Goal: Task Accomplishment & Management: Use online tool/utility

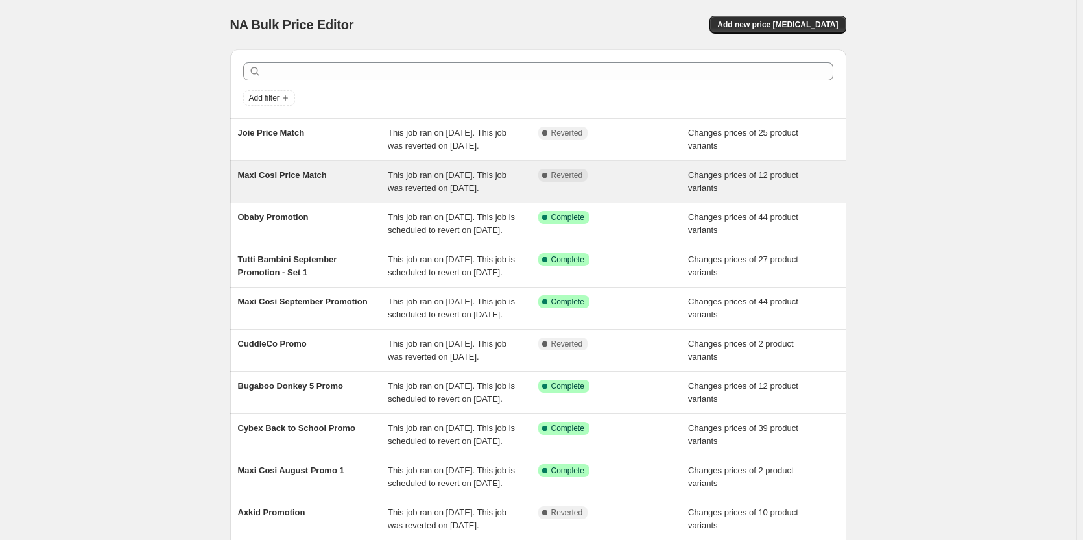
click at [583, 195] on div "Complete Reverted" at bounding box center [613, 182] width 151 height 26
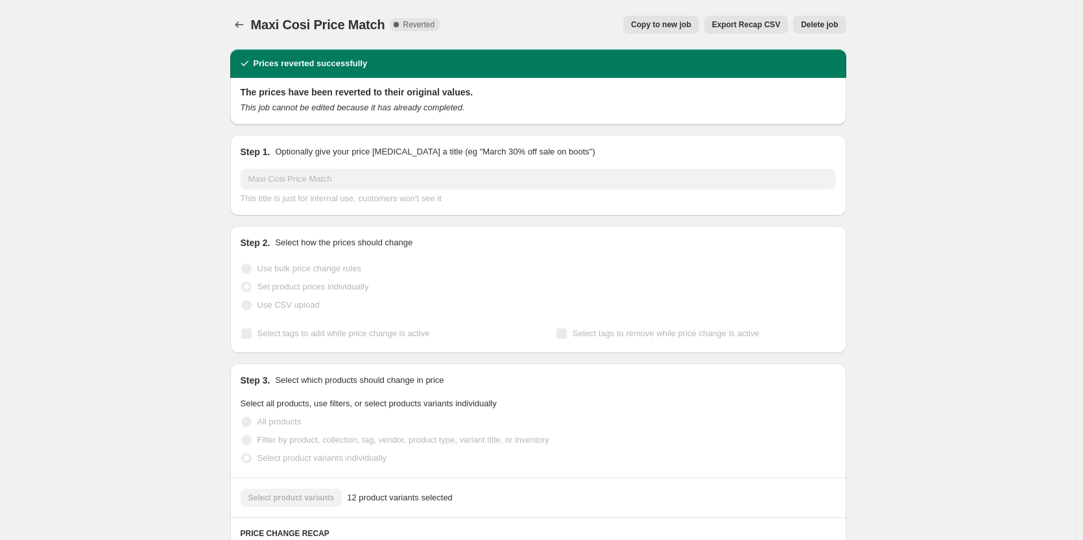
click at [658, 28] on span "Copy to new job" at bounding box center [661, 24] width 60 height 10
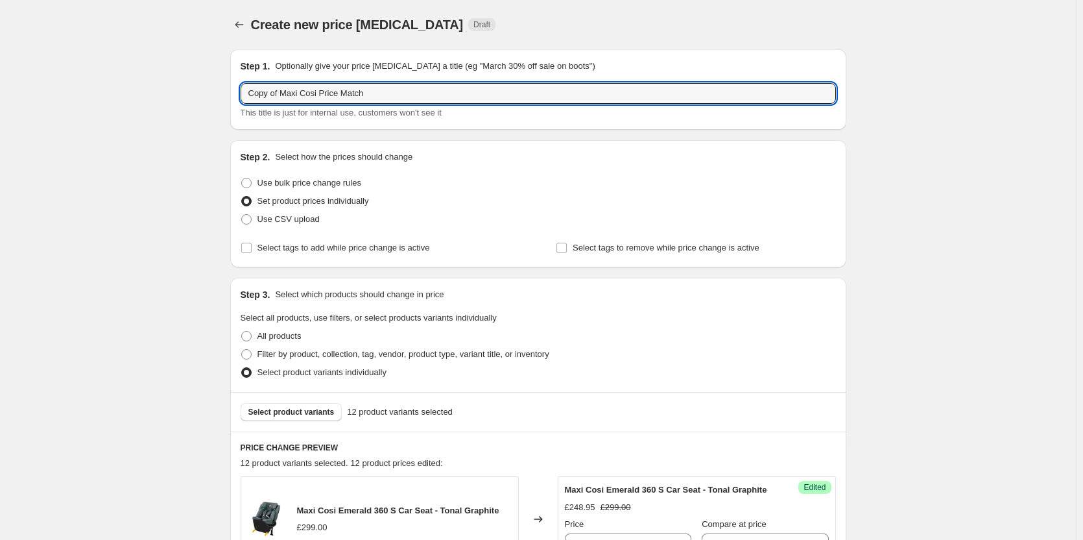
drag, startPoint x: 285, startPoint y: 91, endPoint x: 144, endPoint y: 95, distance: 140.8
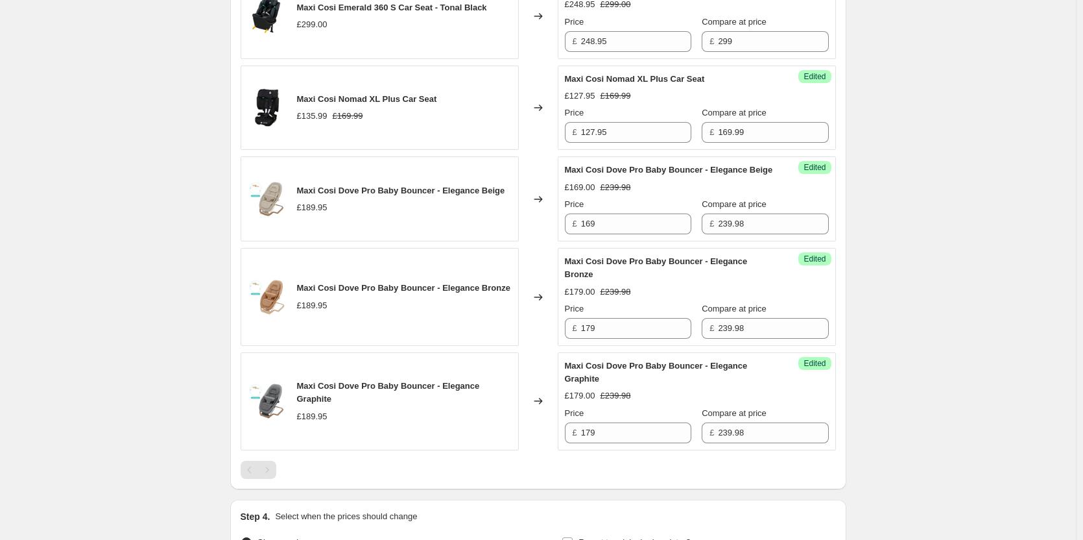
scroll to position [1383, 0]
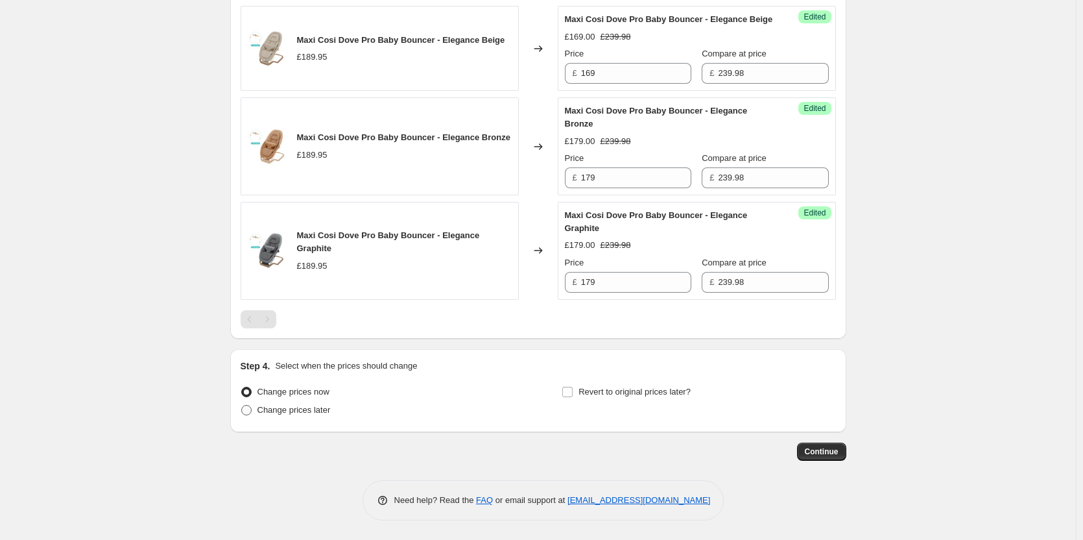
type input "Maxi Cosi Price Match"
click at [301, 408] on span "Change prices later" at bounding box center [294, 410] width 73 height 10
click at [242, 405] on input "Change prices later" at bounding box center [241, 405] width 1 height 1
radio input "true"
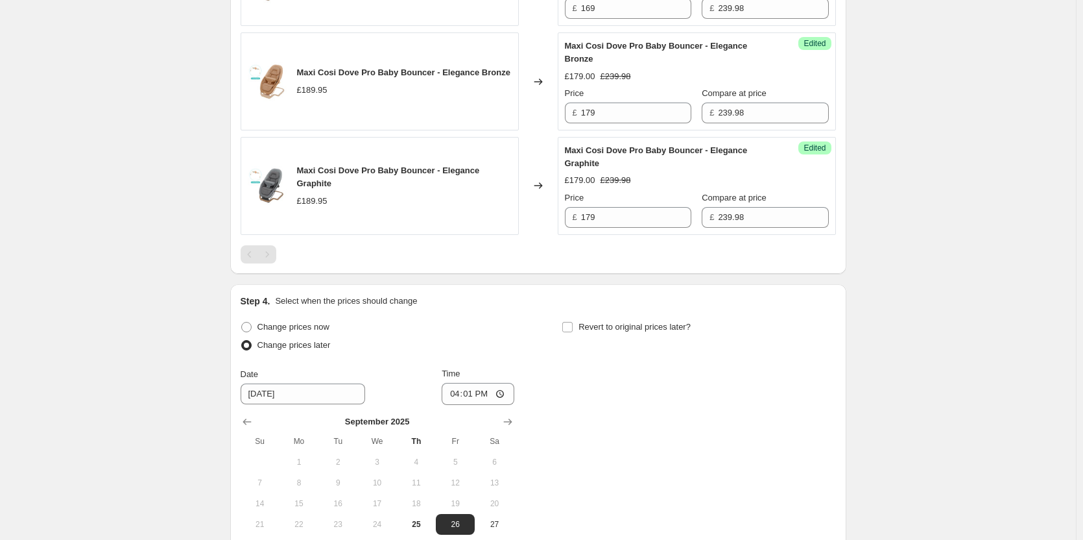
drag, startPoint x: 649, startPoint y: 378, endPoint x: 638, endPoint y: 381, distance: 12.1
click at [648, 378] on div "Step 4. Select when the prices should change Change prices now Change prices la…" at bounding box center [539, 437] width 596 height 284
click at [633, 336] on label "Revert to original prices later?" at bounding box center [626, 327] width 129 height 18
click at [573, 332] on input "Revert to original prices later?" at bounding box center [567, 327] width 10 height 10
checkbox input "true"
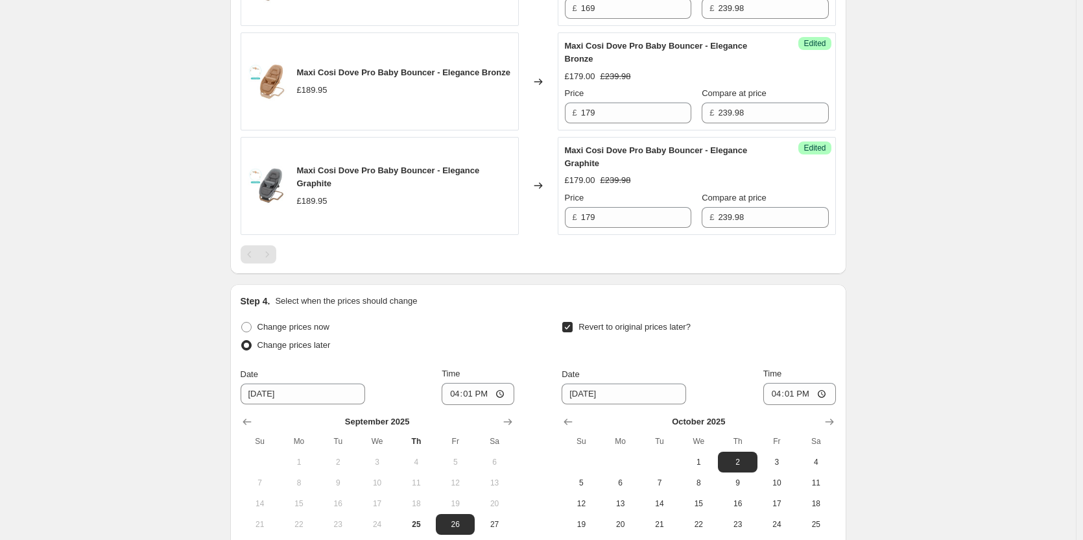
scroll to position [1605, 0]
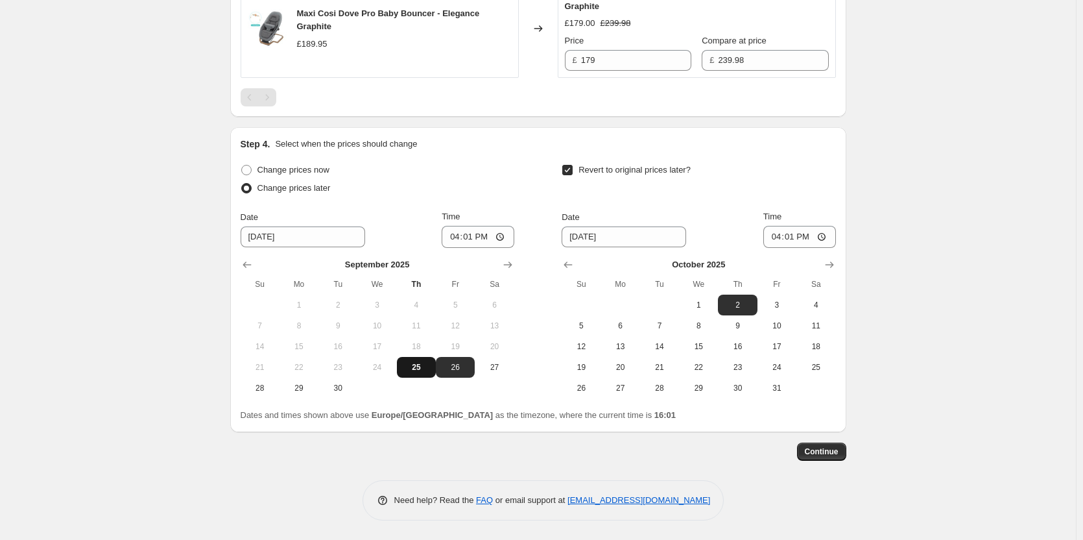
click at [421, 367] on span "25" at bounding box center [416, 367] width 29 height 10
type input "9/25/2025"
click at [568, 258] on icon "Show previous month, September 2025" at bounding box center [568, 264] width 13 height 13
click at [780, 366] on span "26" at bounding box center [777, 367] width 29 height 10
type input "9/26/2025"
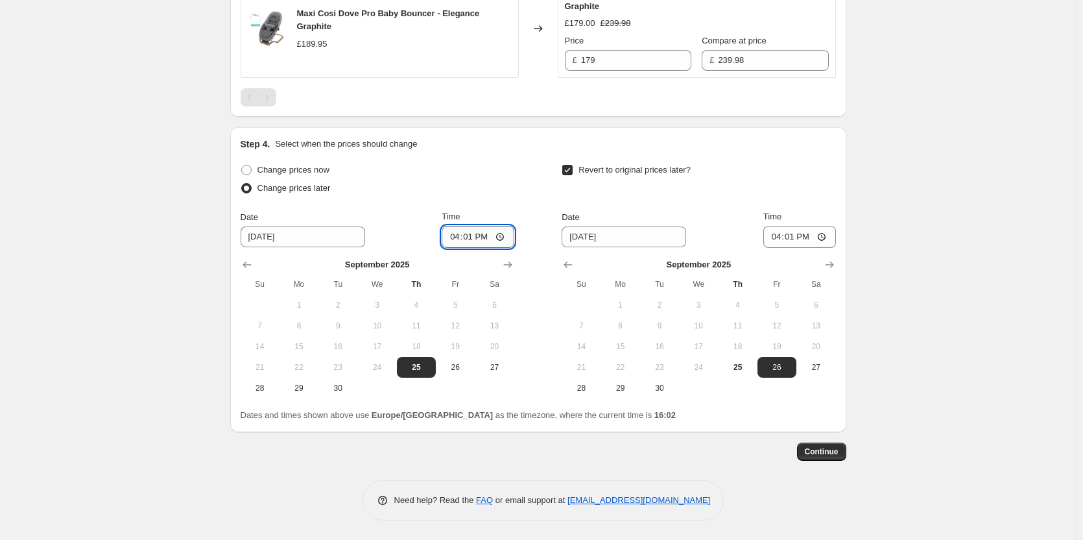
click at [471, 235] on input "16:01" at bounding box center [478, 237] width 73 height 22
type input "18:00"
click at [802, 237] on input "16:01" at bounding box center [800, 237] width 73 height 22
type input "06:00"
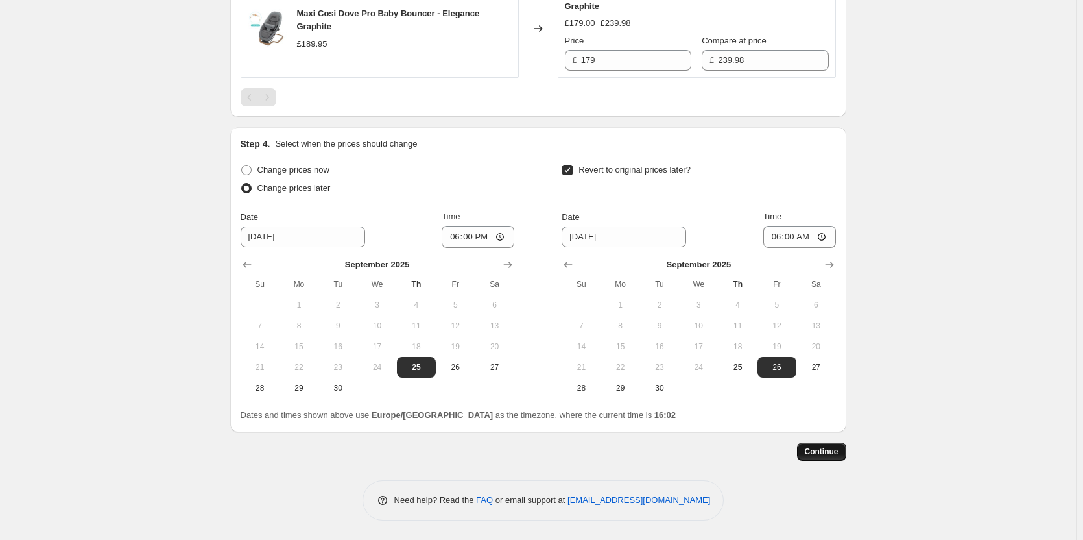
click at [834, 455] on span "Continue" at bounding box center [822, 451] width 34 height 10
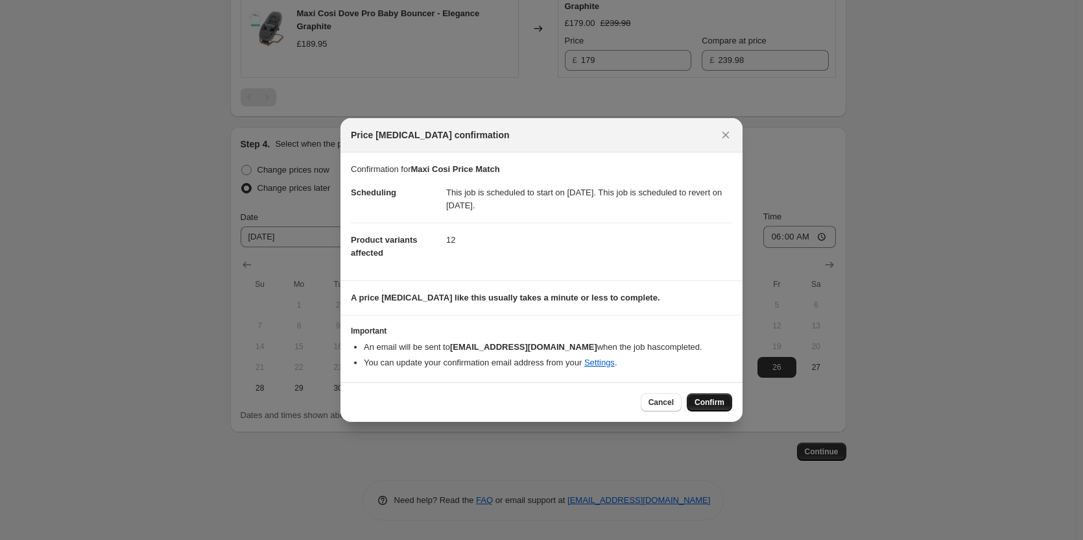
click at [697, 400] on span "Confirm" at bounding box center [710, 402] width 30 height 10
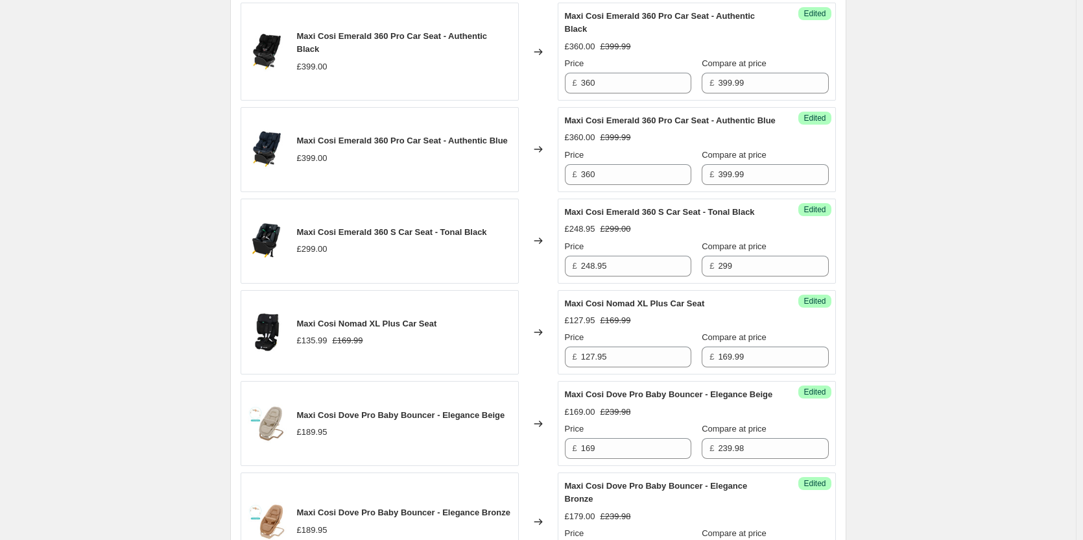
scroll to position [1021, 0]
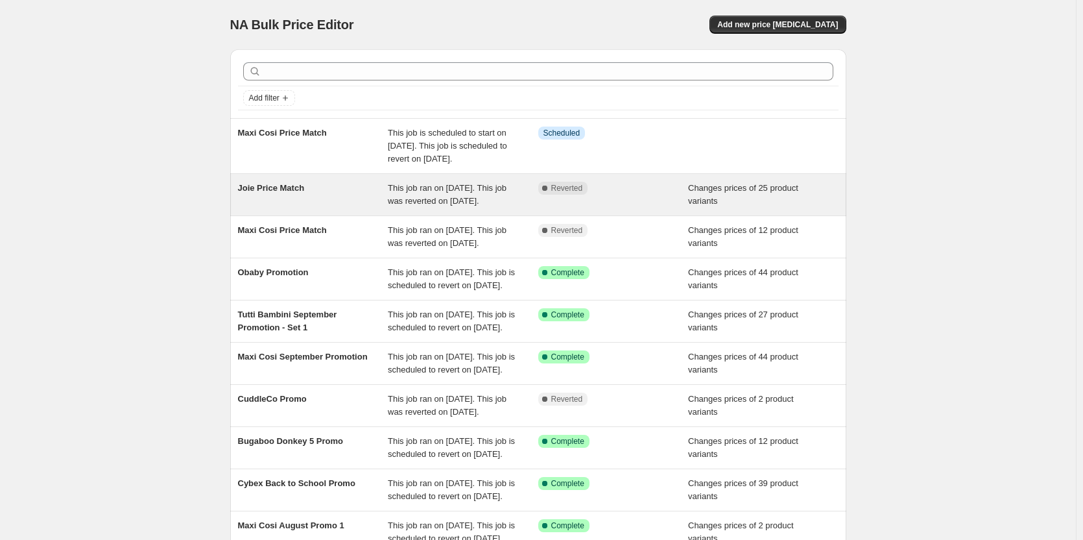
click at [457, 206] on span "This job ran on 24 September 2025. This job was reverted on 25 September 2025." at bounding box center [447, 194] width 119 height 23
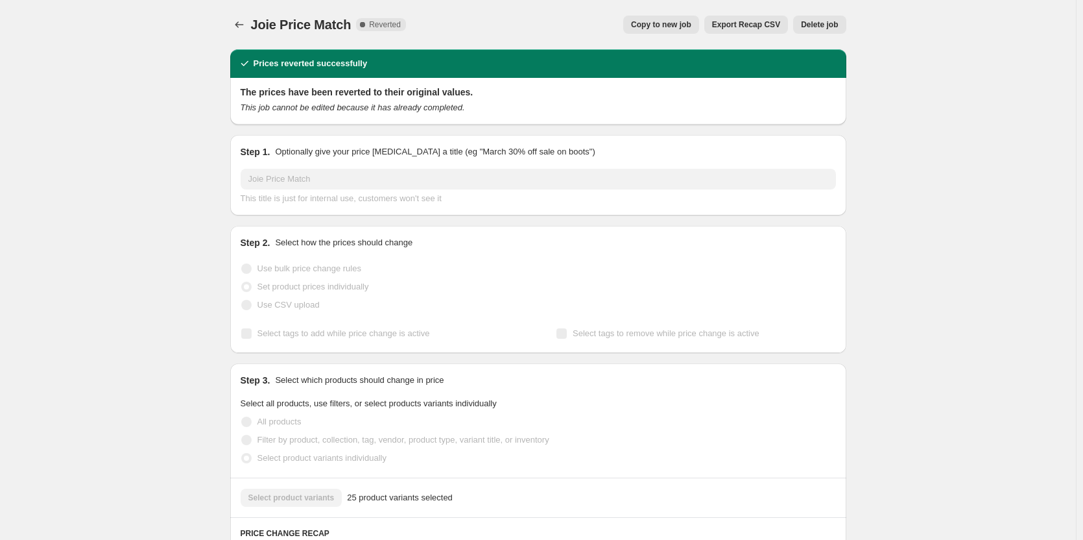
click at [653, 27] on span "Copy to new job" at bounding box center [661, 24] width 60 height 10
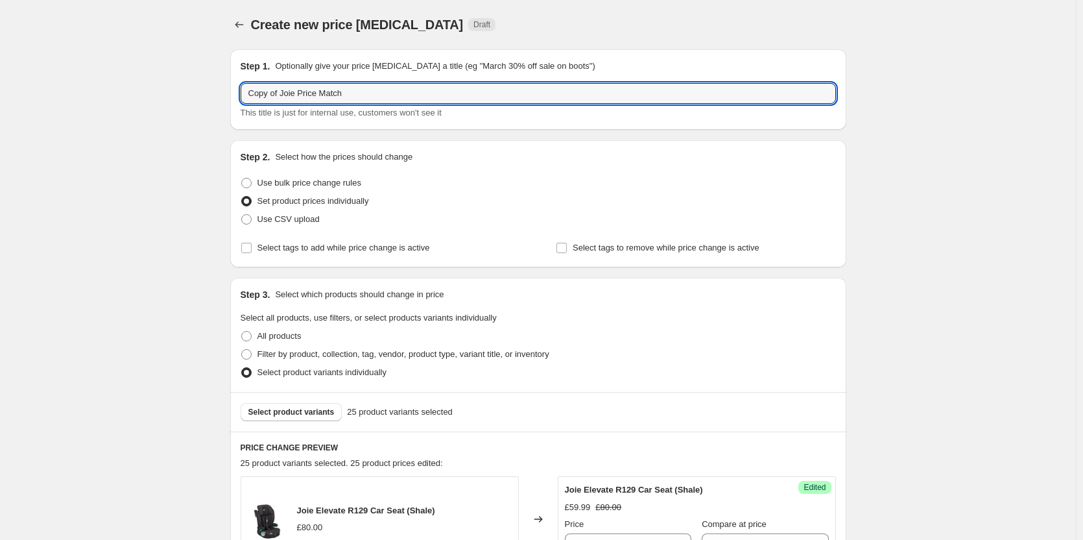
drag, startPoint x: 278, startPoint y: 94, endPoint x: 187, endPoint y: 97, distance: 90.2
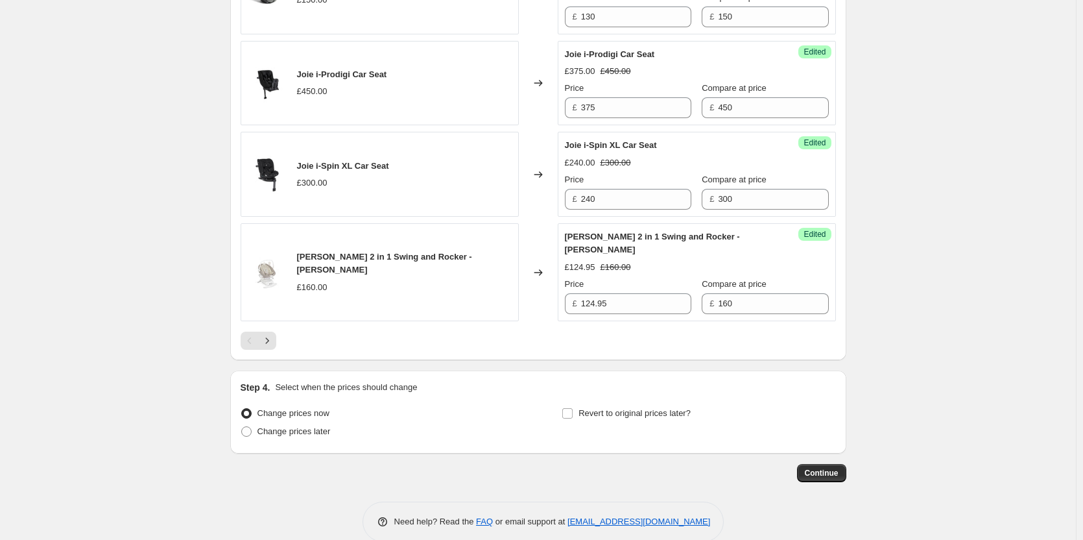
scroll to position [2140, 0]
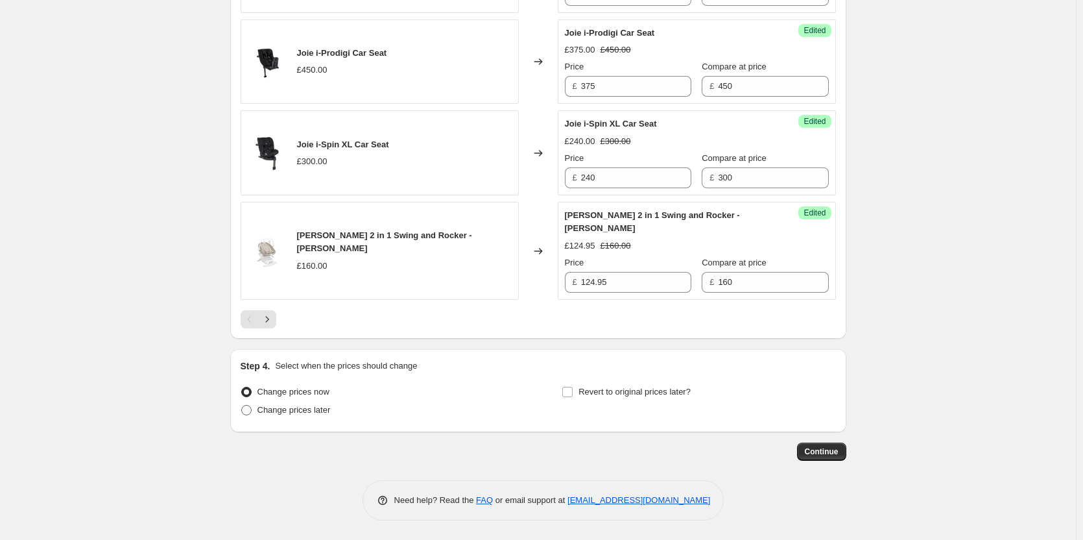
type input "Joie Price Match"
click at [307, 413] on span "Change prices later" at bounding box center [294, 410] width 73 height 10
click at [242, 405] on input "Change prices later" at bounding box center [241, 405] width 1 height 1
radio input "true"
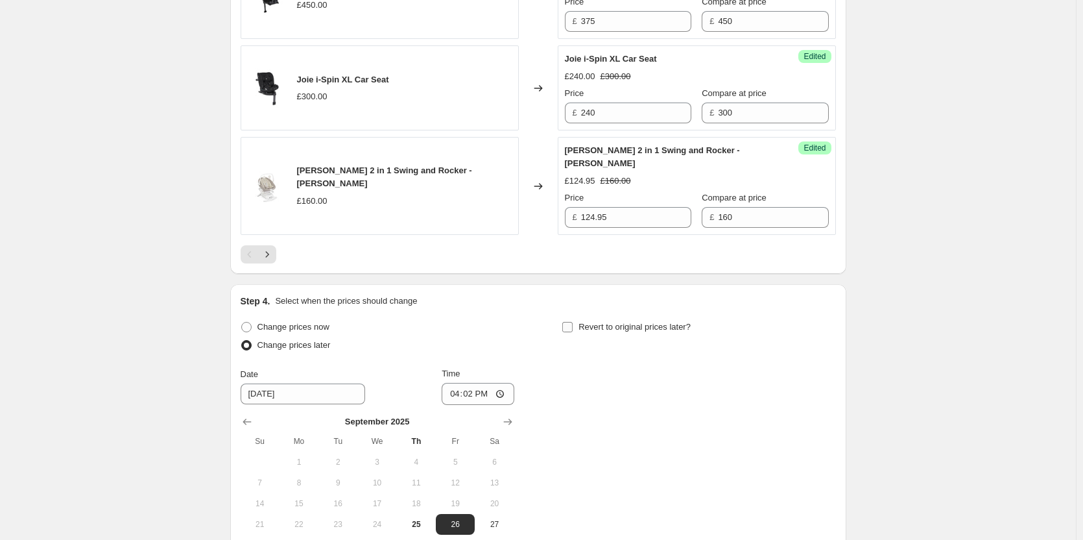
click at [642, 332] on span "Revert to original prices later?" at bounding box center [635, 327] width 112 height 10
click at [573, 332] on input "Revert to original prices later?" at bounding box center [567, 327] width 10 height 10
checkbox input "true"
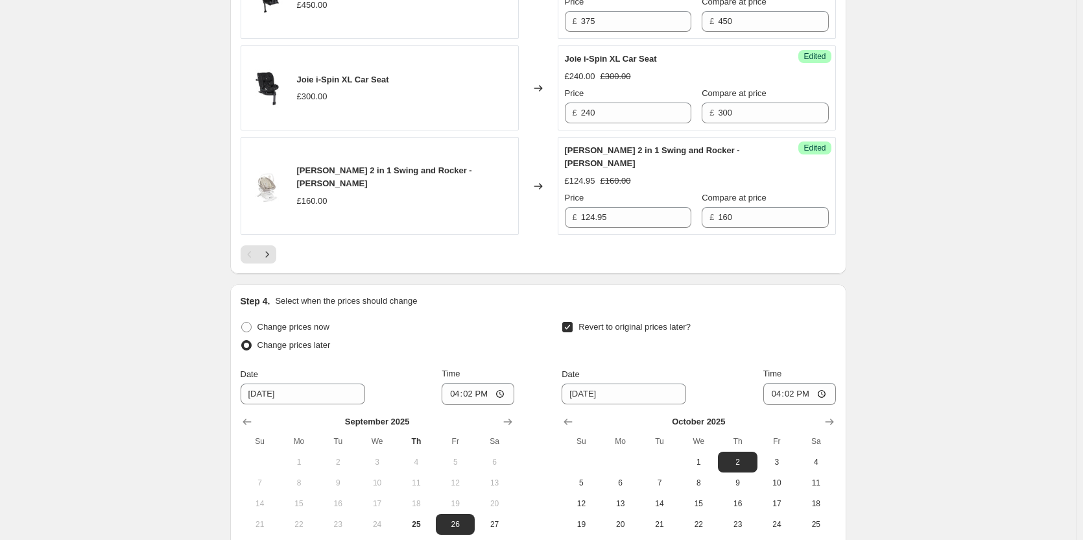
scroll to position [2361, 0]
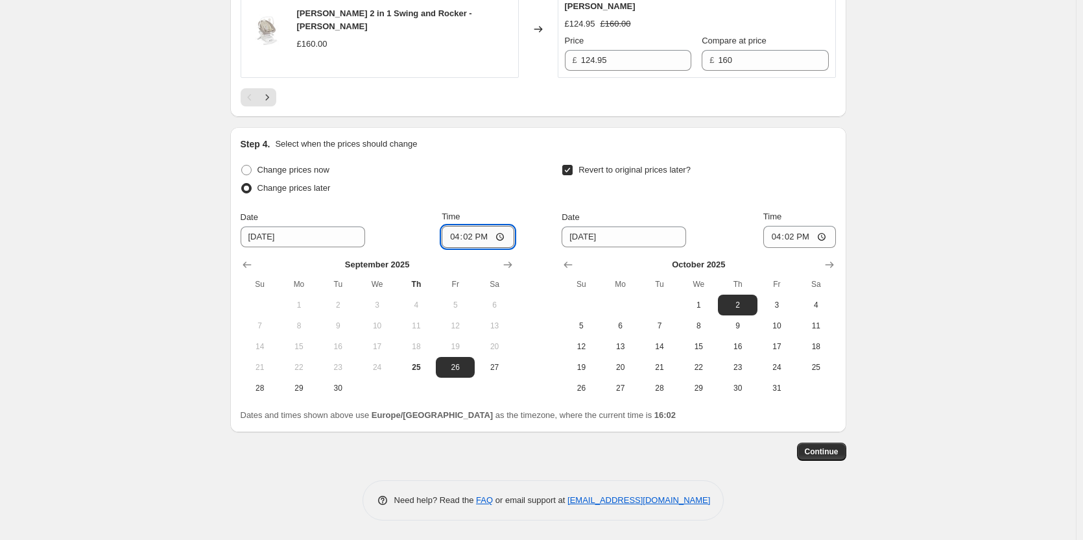
click at [472, 237] on input "16:02" at bounding box center [478, 237] width 73 height 22
type input "18:00"
click at [795, 240] on input "06:02" at bounding box center [800, 237] width 73 height 22
type input "06:00"
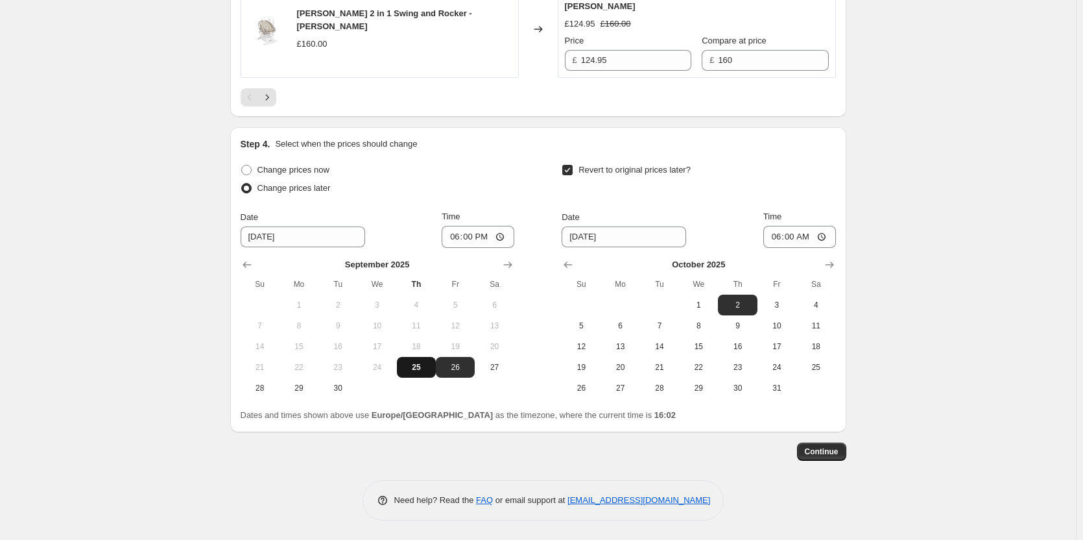
drag, startPoint x: 420, startPoint y: 371, endPoint x: 653, endPoint y: 357, distance: 233.3
click at [422, 371] on span "25" at bounding box center [416, 367] width 29 height 10
type input "9/25/2025"
click at [577, 261] on button "Show previous month, September 2025" at bounding box center [568, 265] width 18 height 18
click at [777, 368] on span "26" at bounding box center [777, 367] width 29 height 10
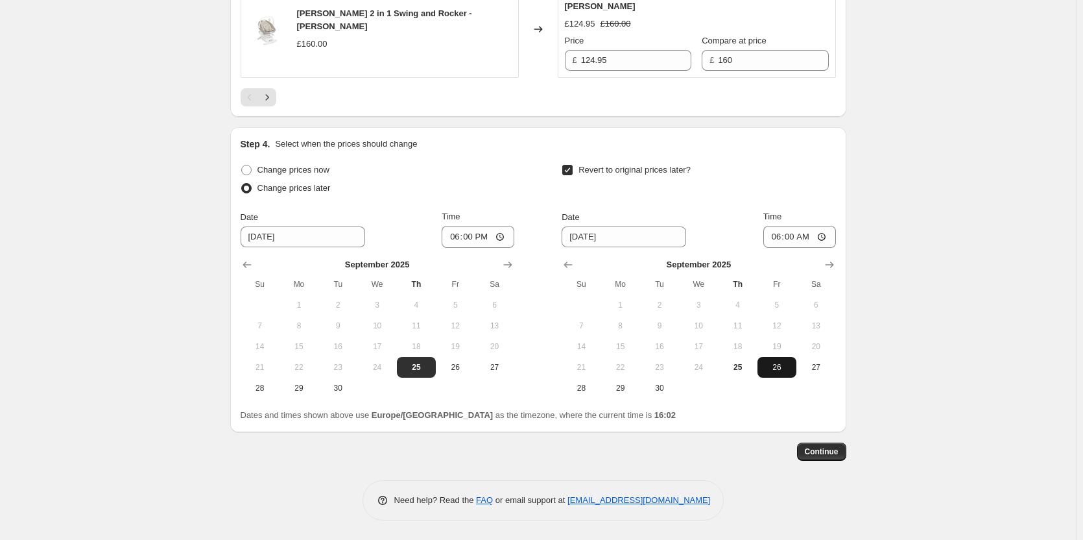
type input "9/26/2025"
click at [817, 448] on span "Continue" at bounding box center [822, 451] width 34 height 10
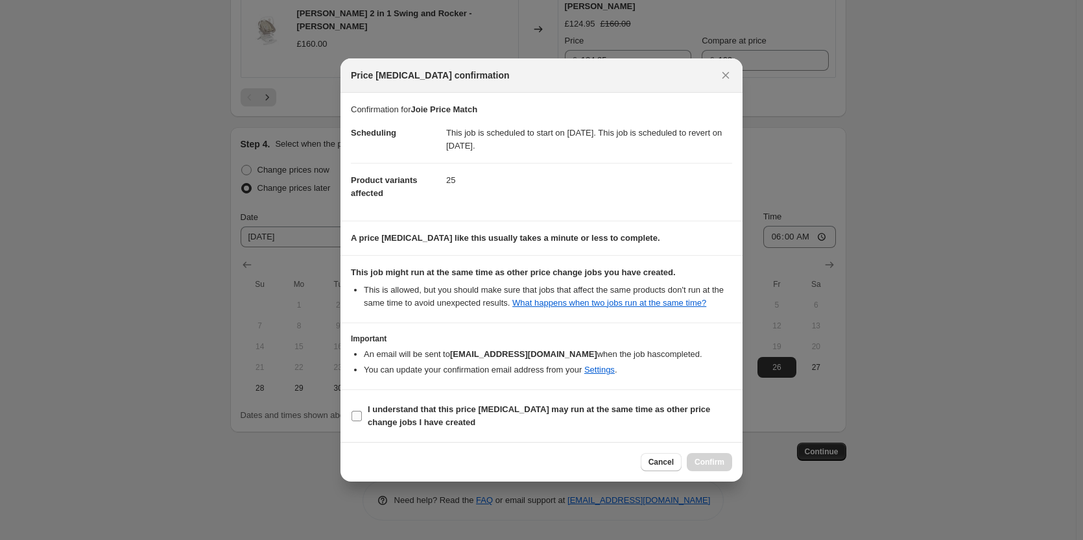
click at [571, 408] on b "I understand that this price change job may run at the same time as other price…" at bounding box center [539, 415] width 343 height 23
click at [362, 411] on input "I understand that this price change job may run at the same time as other price…" at bounding box center [357, 416] width 10 height 10
checkbox input "true"
click at [717, 461] on span "Confirm" at bounding box center [710, 462] width 30 height 10
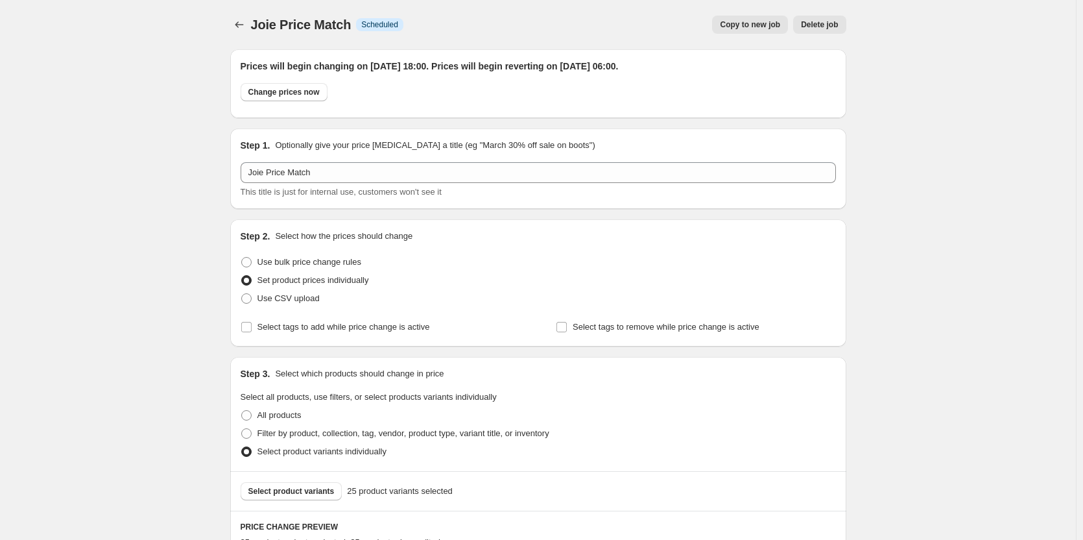
click at [233, 32] on div at bounding box center [240, 25] width 21 height 18
click at [242, 25] on icon "Price change jobs" at bounding box center [239, 24] width 13 height 13
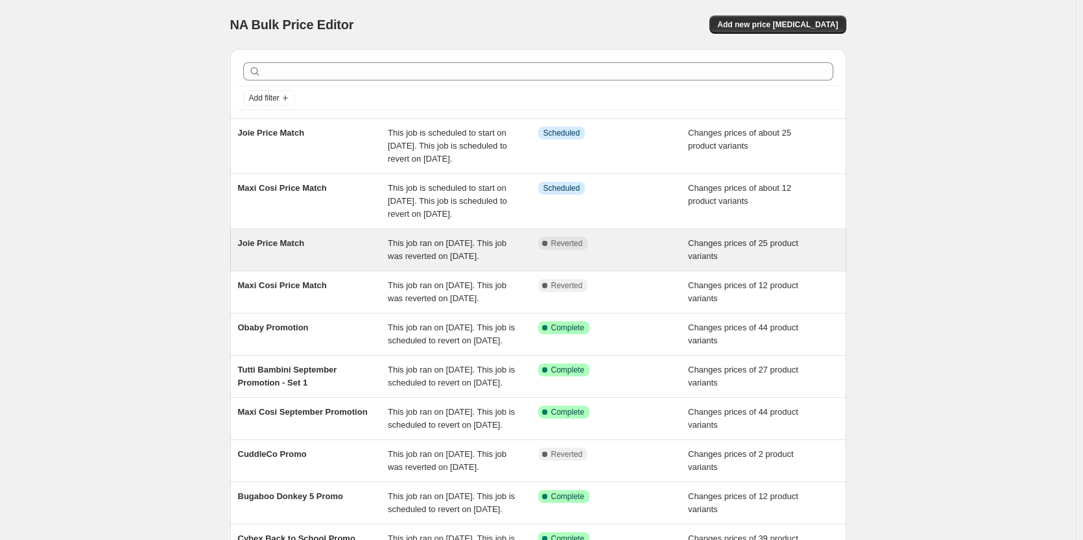
click at [538, 263] on div "This job ran on 24 September 2025. This job was reverted on 25 September 2025." at bounding box center [463, 250] width 151 height 26
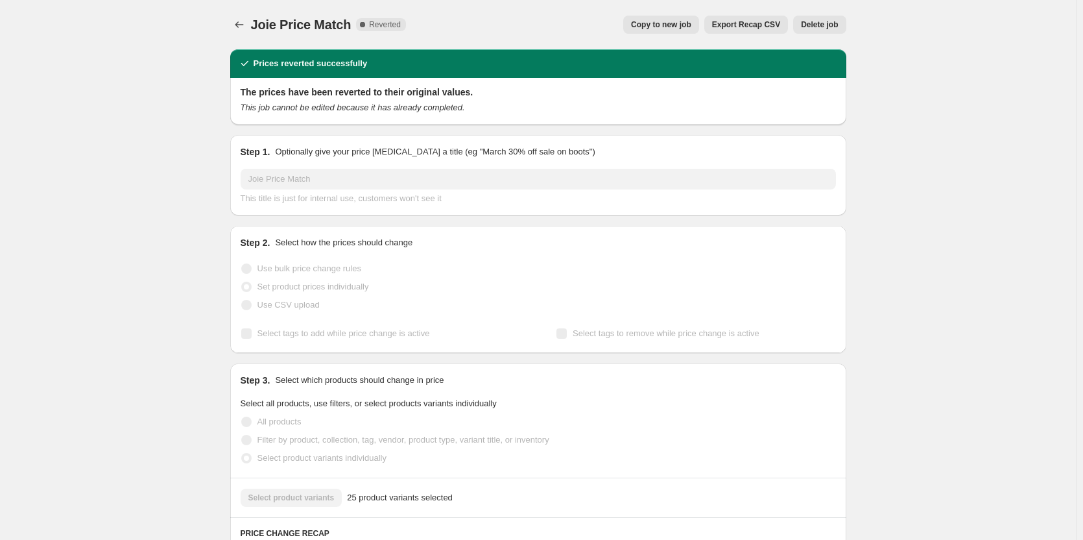
click at [832, 27] on span "Delete job" at bounding box center [819, 24] width 37 height 10
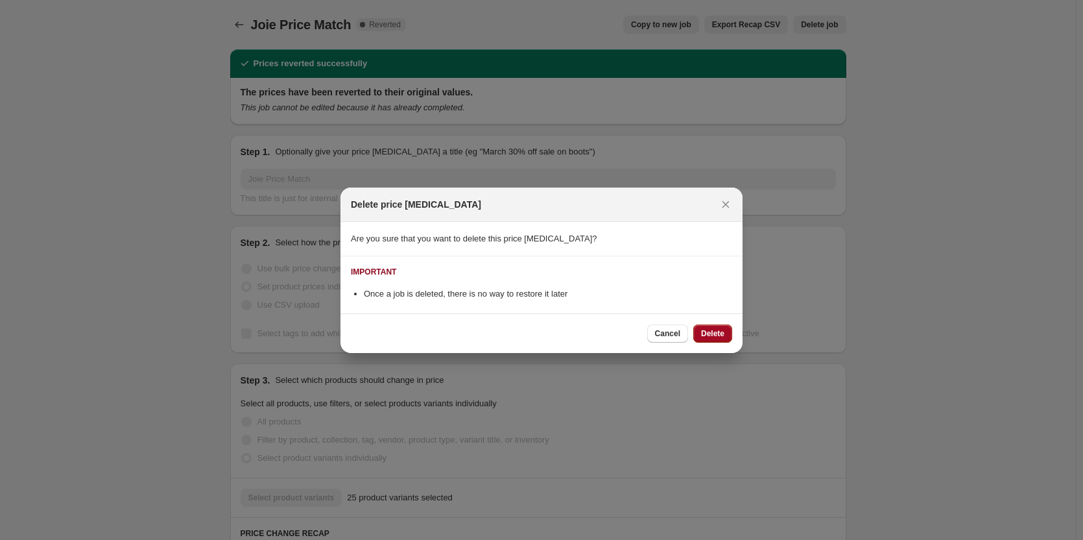
click at [711, 332] on span "Delete" at bounding box center [712, 333] width 23 height 10
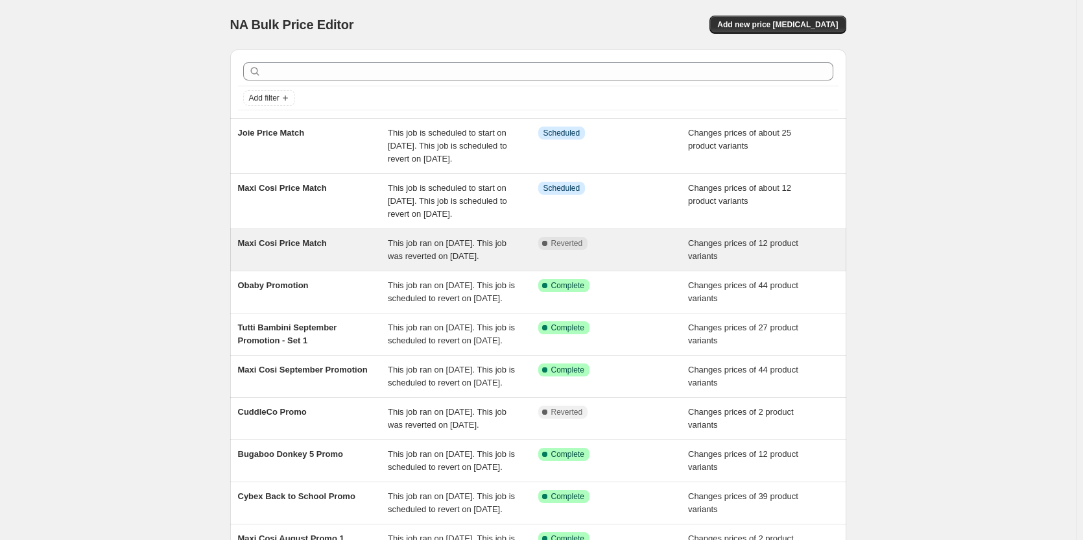
click at [626, 263] on div "Complete Reverted" at bounding box center [613, 250] width 151 height 26
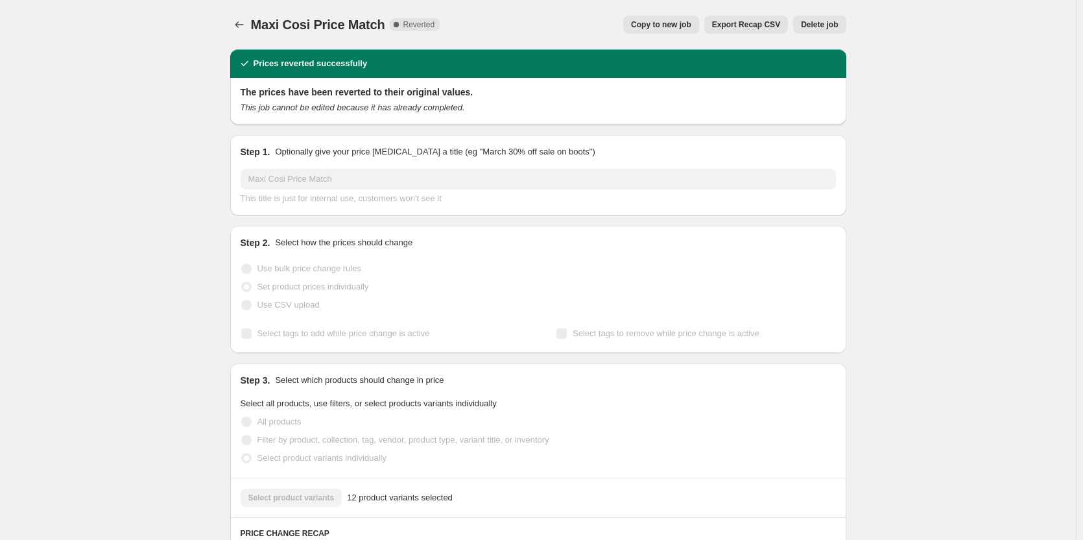
drag, startPoint x: 823, startPoint y: 15, endPoint x: 821, endPoint y: 29, distance: 14.4
click at [823, 16] on div "Maxi Cosi Price Match. This page is ready Maxi Cosi Price Match Complete Revert…" at bounding box center [538, 24] width 616 height 49
click at [821, 30] on span "Delete job" at bounding box center [819, 24] width 37 height 10
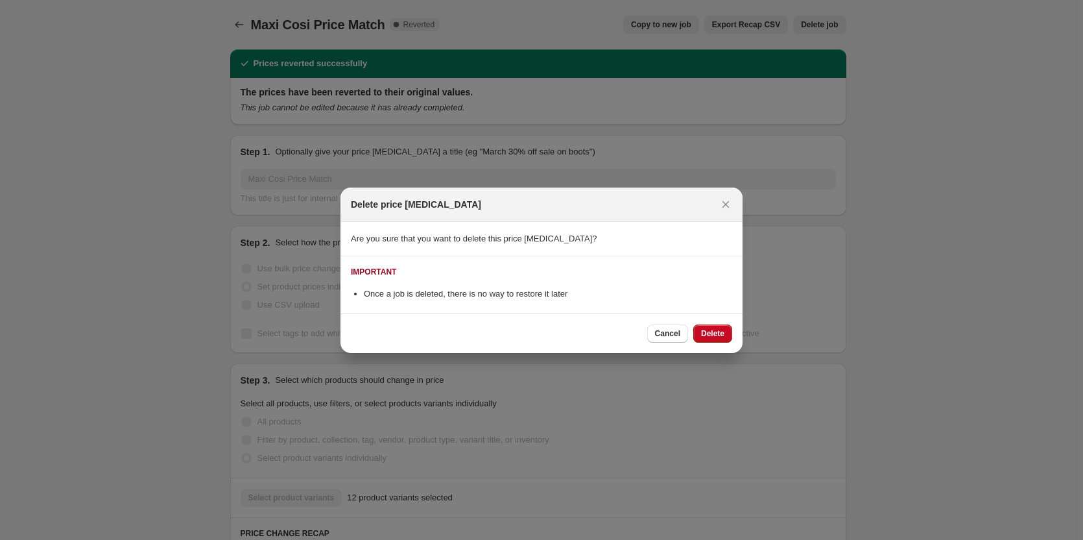
click at [708, 343] on div "Cancel Delete" at bounding box center [542, 333] width 402 height 40
click at [709, 326] on div "Cancel Delete" at bounding box center [542, 333] width 402 height 40
click at [710, 326] on button "Delete" at bounding box center [713, 333] width 39 height 18
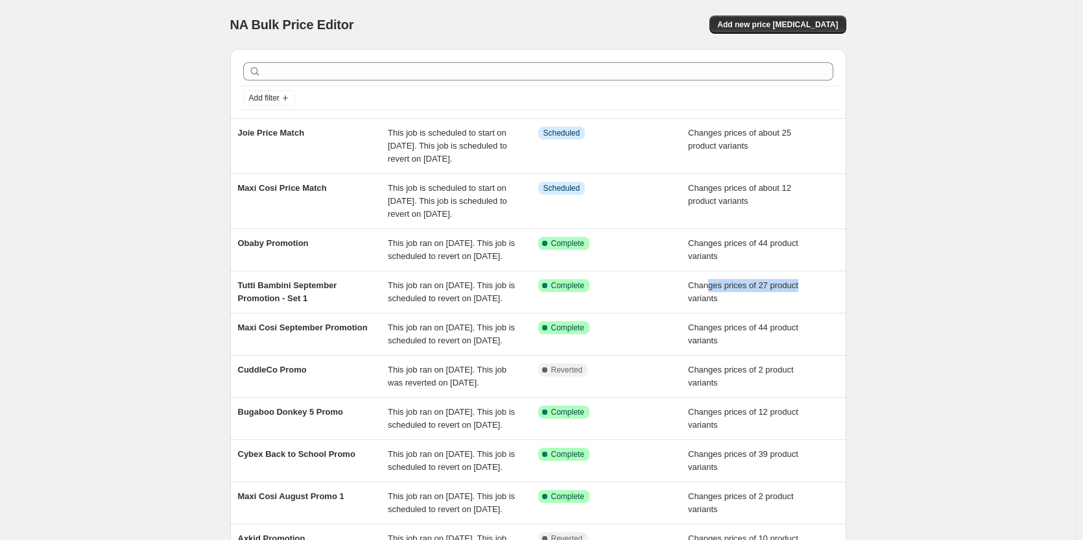
drag, startPoint x: 711, startPoint y: 330, endPoint x: 969, endPoint y: 309, distance: 258.3
click at [968, 313] on div "NA Bulk Price Editor. This page is ready NA Bulk Price Editor Add new price cha…" at bounding box center [538, 347] width 1076 height 694
click at [966, 277] on div "NA Bulk Price Editor. This page is ready NA Bulk Price Editor Add new price cha…" at bounding box center [538, 347] width 1076 height 694
click at [123, 138] on div "NA Bulk Price Editor. This page is ready NA Bulk Price Editor Add new price cha…" at bounding box center [538, 347] width 1076 height 694
